Goal: Information Seeking & Learning: Check status

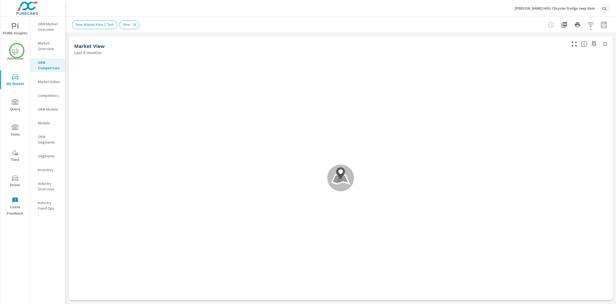
click at [17, 51] on icon "nav menu" at bounding box center [15, 51] width 7 height 6
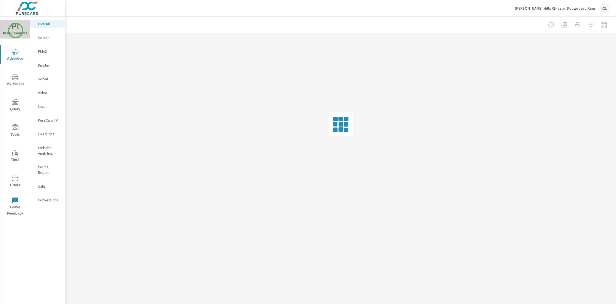
click at [16, 31] on span "PURE Insights" at bounding box center [15, 29] width 26 height 13
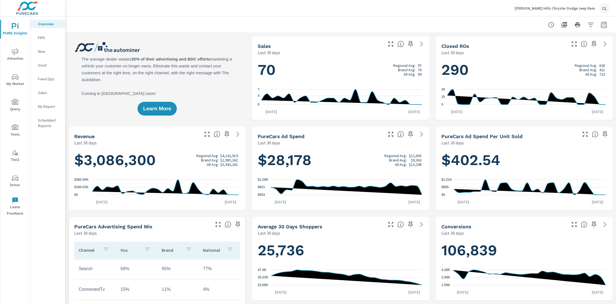
scroll to position [0, 0]
click at [601, 26] on icon "button" at bounding box center [604, 24] width 7 height 7
select select "Last 30 days"
click at [549, 62] on p "+ Add comparison" at bounding box center [560, 62] width 70 height 7
select select "Previous period"
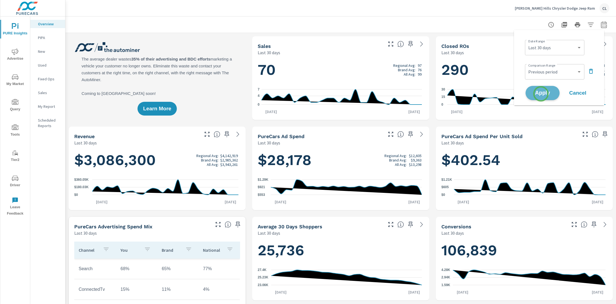
click at [541, 94] on span "Apply" at bounding box center [542, 92] width 23 height 5
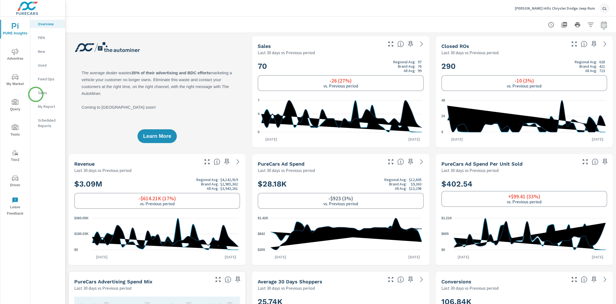
click at [34, 93] on div "Sales" at bounding box center [47, 93] width 35 height 8
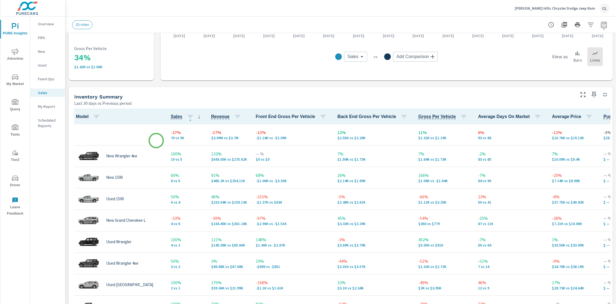
scroll to position [185, 0]
click at [587, 25] on icon "button" at bounding box center [590, 24] width 7 height 7
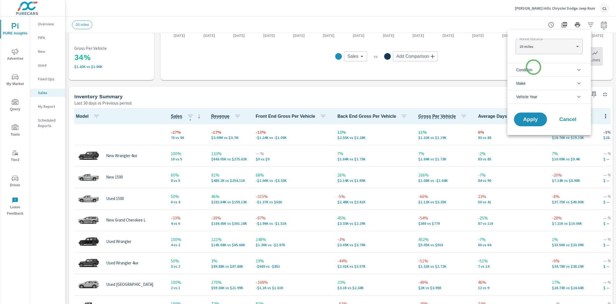
click at [532, 69] on span "Condition" at bounding box center [524, 69] width 16 height 13
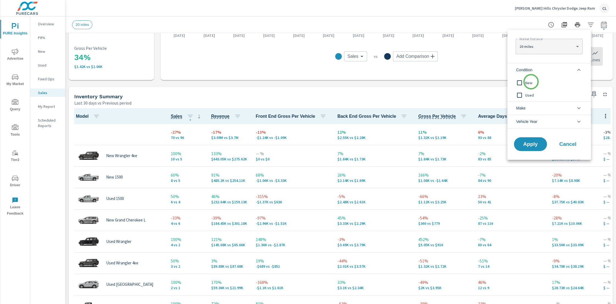
click at [531, 82] on span "New" at bounding box center [555, 82] width 60 height 7
click at [533, 104] on li "Make" at bounding box center [549, 107] width 84 height 13
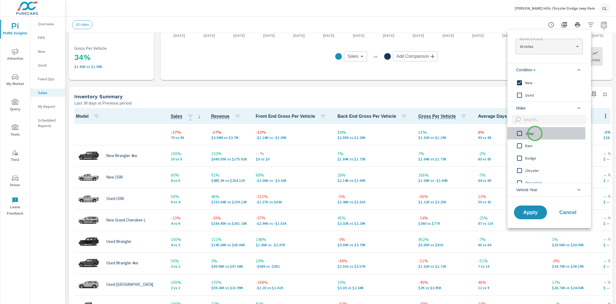
click at [535, 133] on span "Jeep" at bounding box center [555, 133] width 60 height 7
click at [532, 145] on span "Ram" at bounding box center [555, 145] width 60 height 7
click at [531, 156] on span "Dodge" at bounding box center [555, 158] width 60 height 7
click at [532, 172] on span "Chrysler" at bounding box center [555, 170] width 60 height 7
click at [532, 214] on span "Apply" at bounding box center [530, 212] width 23 height 5
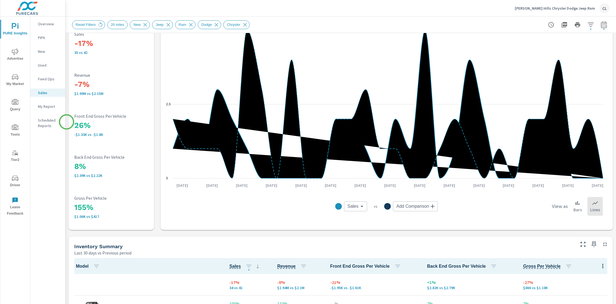
scroll to position [31, 0]
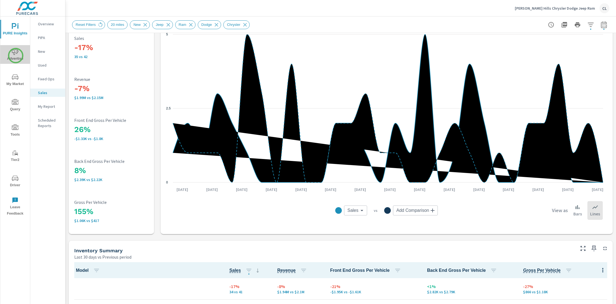
click at [16, 56] on span "Advertise" at bounding box center [15, 54] width 26 height 13
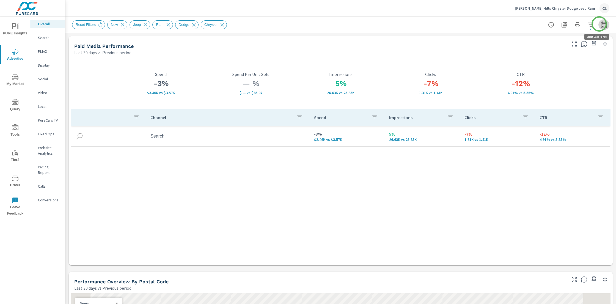
click at [601, 24] on icon "button" at bounding box center [604, 24] width 7 height 7
select select "Last 30 days"
select select "Previous period"
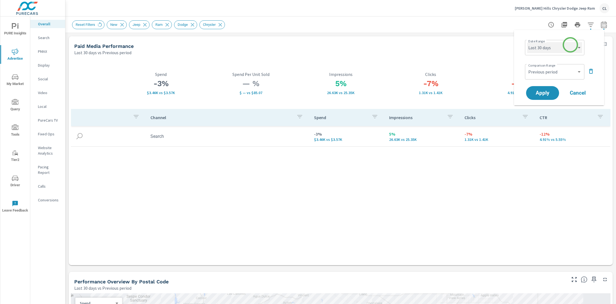
click at [570, 46] on select "Custom [DATE] Last week Last 7 days Last 14 days Last 30 days Last 45 days Last…" at bounding box center [554, 47] width 55 height 11
click at [527, 42] on select "Custom [DATE] Last week Last 7 days Last 14 days Last 30 days Last 45 days Last…" at bounding box center [554, 47] width 55 height 11
select select "Month to date"
click at [547, 93] on span "Apply" at bounding box center [542, 92] width 23 height 5
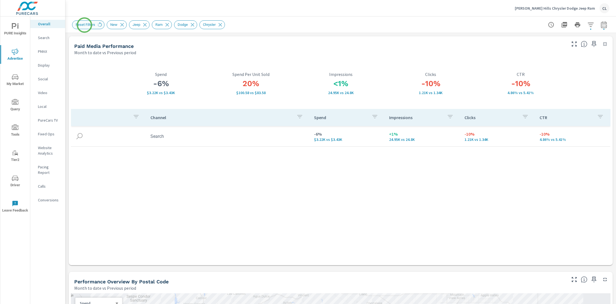
click at [84, 25] on span "Reset Filters" at bounding box center [85, 25] width 26 height 4
click at [92, 24] on span "Reset Filters" at bounding box center [85, 25] width 26 height 4
click at [94, 24] on span "Reset Filters" at bounding box center [85, 25] width 26 height 4
click at [97, 24] on span "Reset Filters" at bounding box center [85, 25] width 26 height 4
click at [588, 24] on icon "button" at bounding box center [590, 24] width 7 height 7
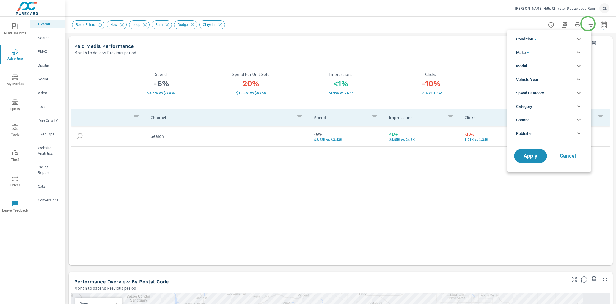
scroll to position [37, 0]
click at [552, 39] on li "Condition" at bounding box center [549, 38] width 84 height 13
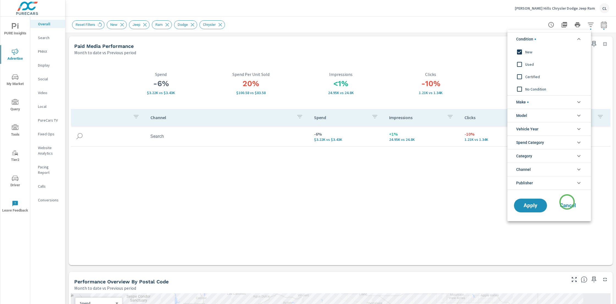
click at [567, 206] on span "Cancel" at bounding box center [568, 205] width 22 height 5
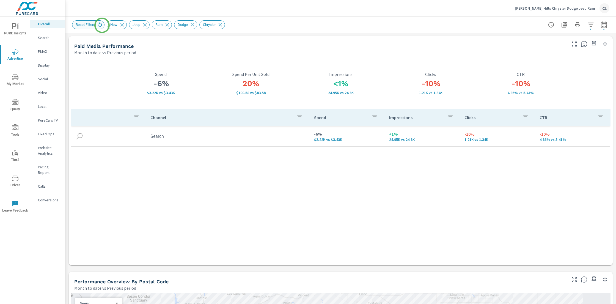
click at [102, 25] on icon at bounding box center [100, 25] width 6 height 6
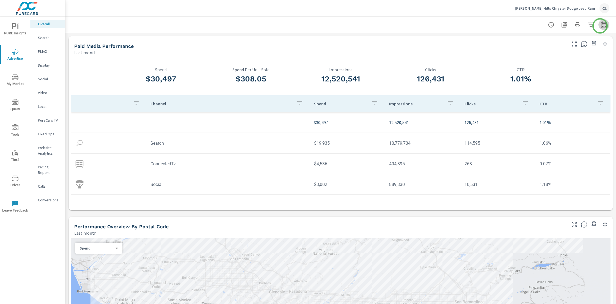
click at [602, 26] on icon "button" at bounding box center [604, 25] width 4 height 2
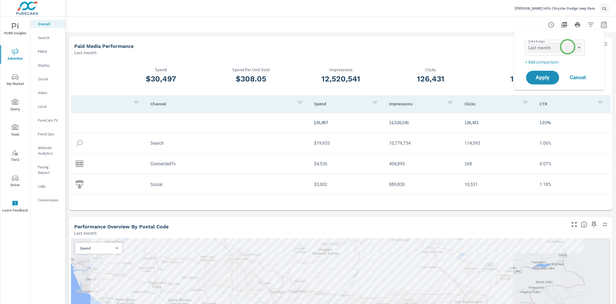
click at [568, 46] on select "Custom [DATE] Last week Last 7 days Last 14 days Last 30 days Last 45 days Last…" at bounding box center [554, 47] width 55 height 11
click at [527, 42] on select "Custom [DATE] Last week Last 7 days Last 14 days Last 30 days Last 45 days Last…" at bounding box center [554, 47] width 55 height 11
select select "Month to date"
click at [548, 62] on p "+ Add comparison" at bounding box center [560, 62] width 70 height 7
select select "Previous period"
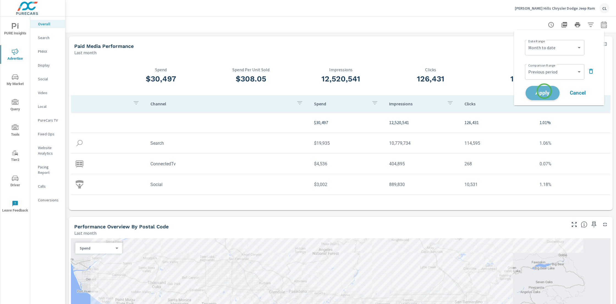
click at [544, 91] on span "Apply" at bounding box center [542, 92] width 23 height 5
